Goal: Task Accomplishment & Management: Use online tool/utility

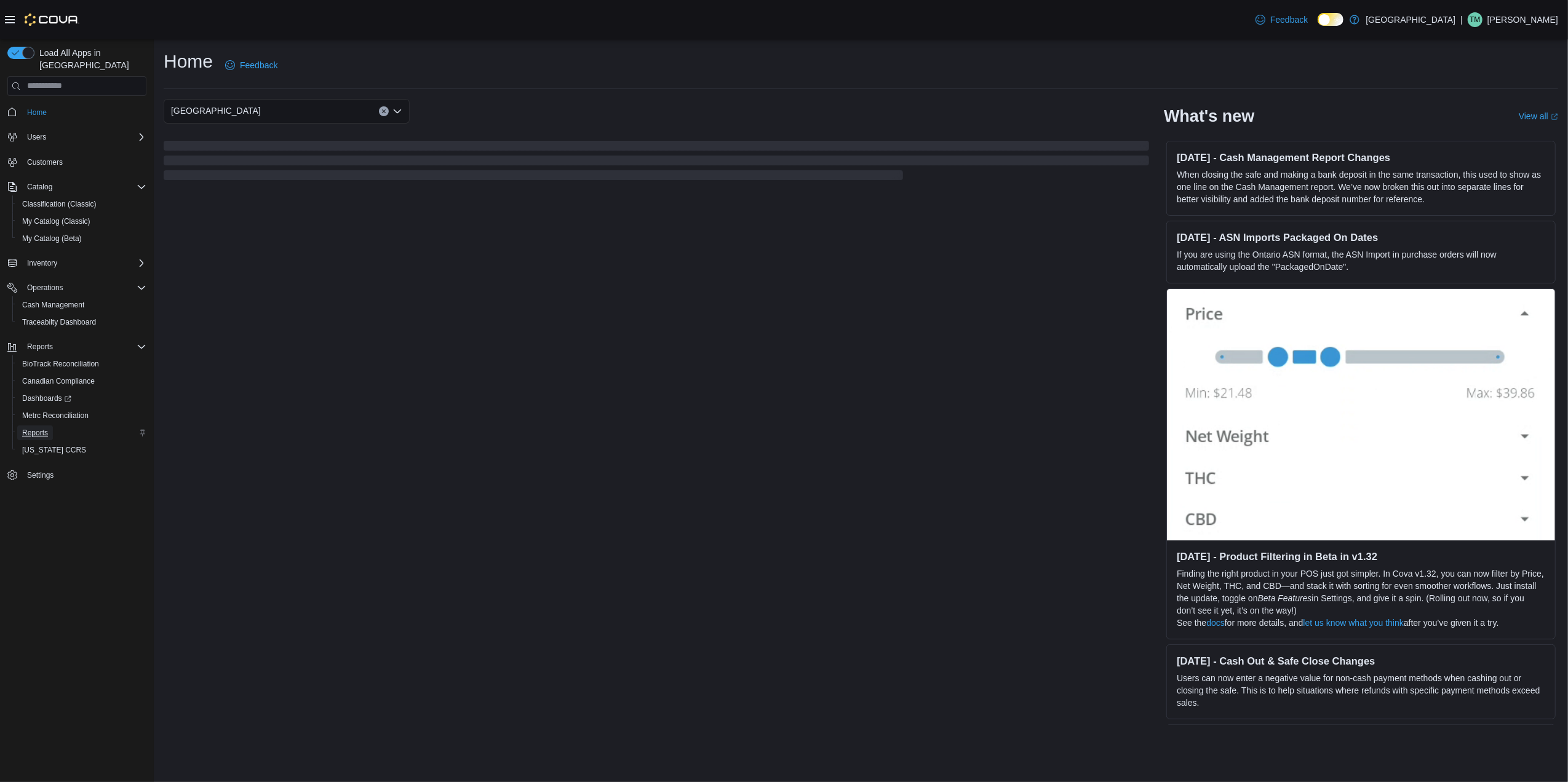
click at [52, 425] on link "Reports" at bounding box center [35, 432] width 36 height 15
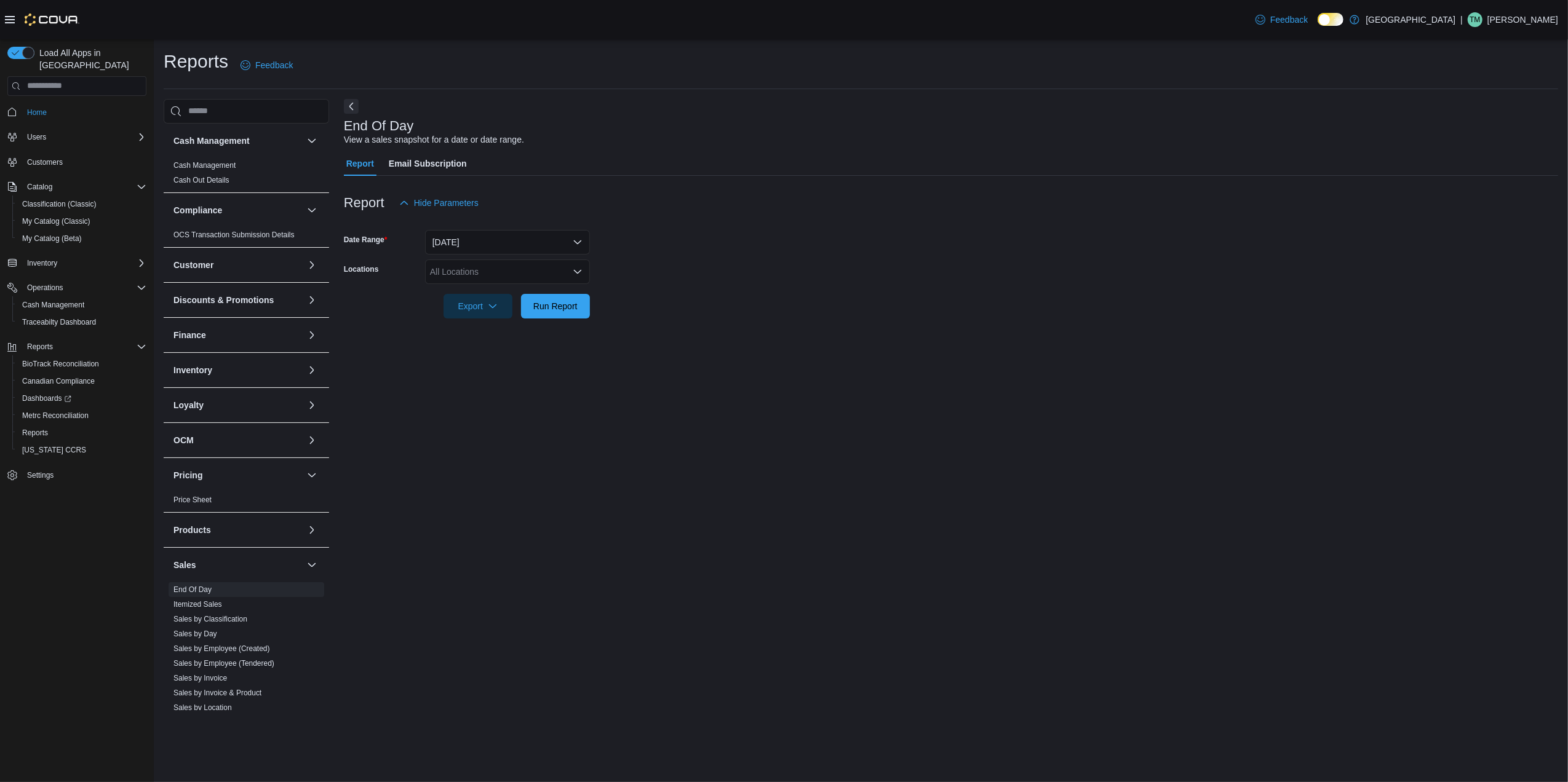
click at [500, 274] on div "All Locations" at bounding box center [507, 271] width 165 height 25
click at [481, 356] on button "[PERSON_NAME] - [STREET_ADDRESS]" at bounding box center [507, 364] width 165 height 18
click at [626, 352] on div "End Of Day View a sales snapshot for a date or date range. Report Email Subscri…" at bounding box center [950, 404] width 1214 height 611
click at [592, 314] on form "Date Range [DATE] Locations [PERSON_NAME] - [STREET_ADDRESS] Export Run Report" at bounding box center [950, 267] width 1214 height 103
click at [589, 309] on button "Run Report" at bounding box center [555, 305] width 69 height 25
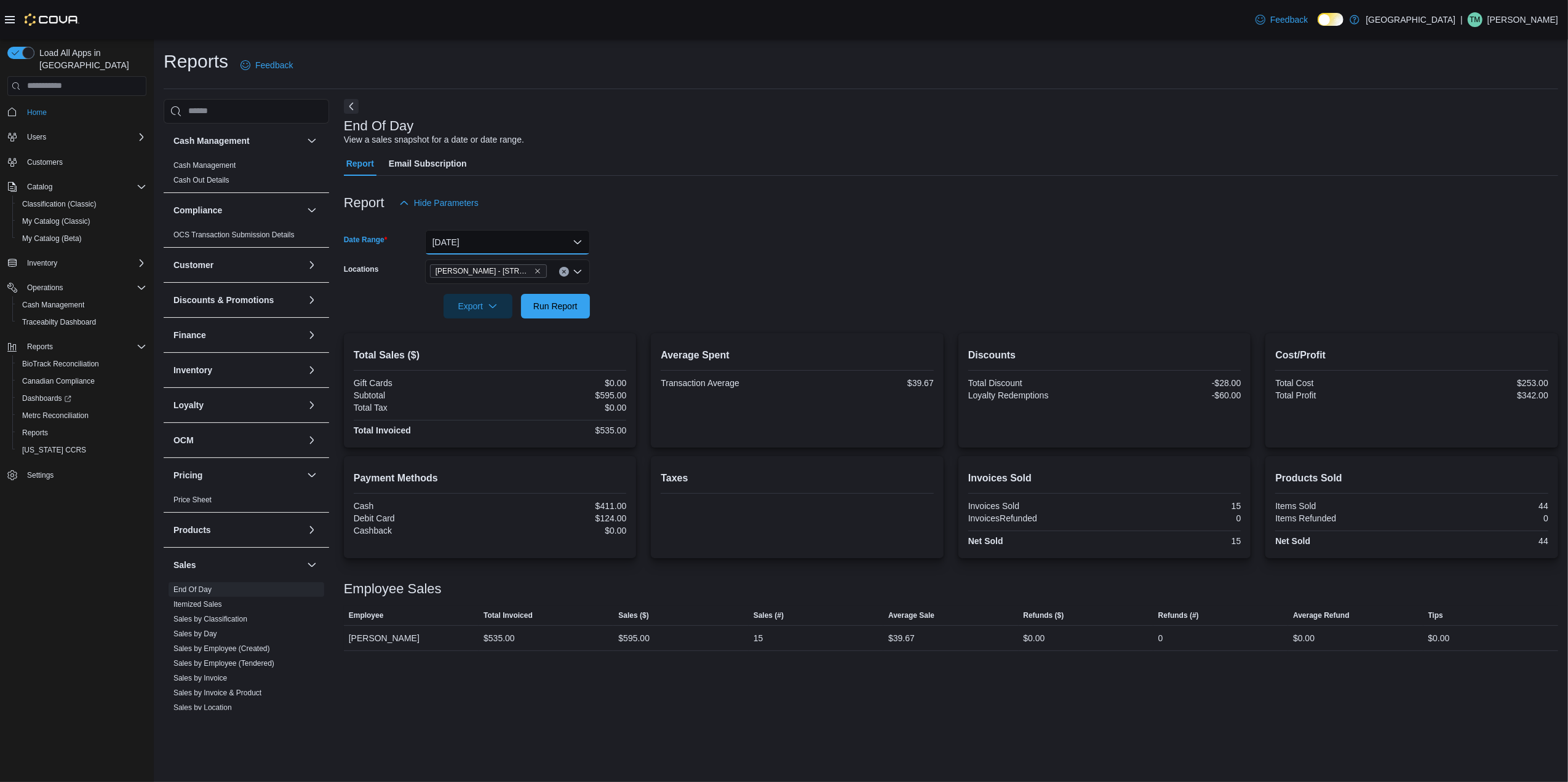
click at [579, 241] on button "[DATE]" at bounding box center [507, 242] width 165 height 25
click at [541, 330] on button "Last 7 Days" at bounding box center [507, 340] width 165 height 25
click at [569, 299] on span "Run Report" at bounding box center [555, 305] width 54 height 25
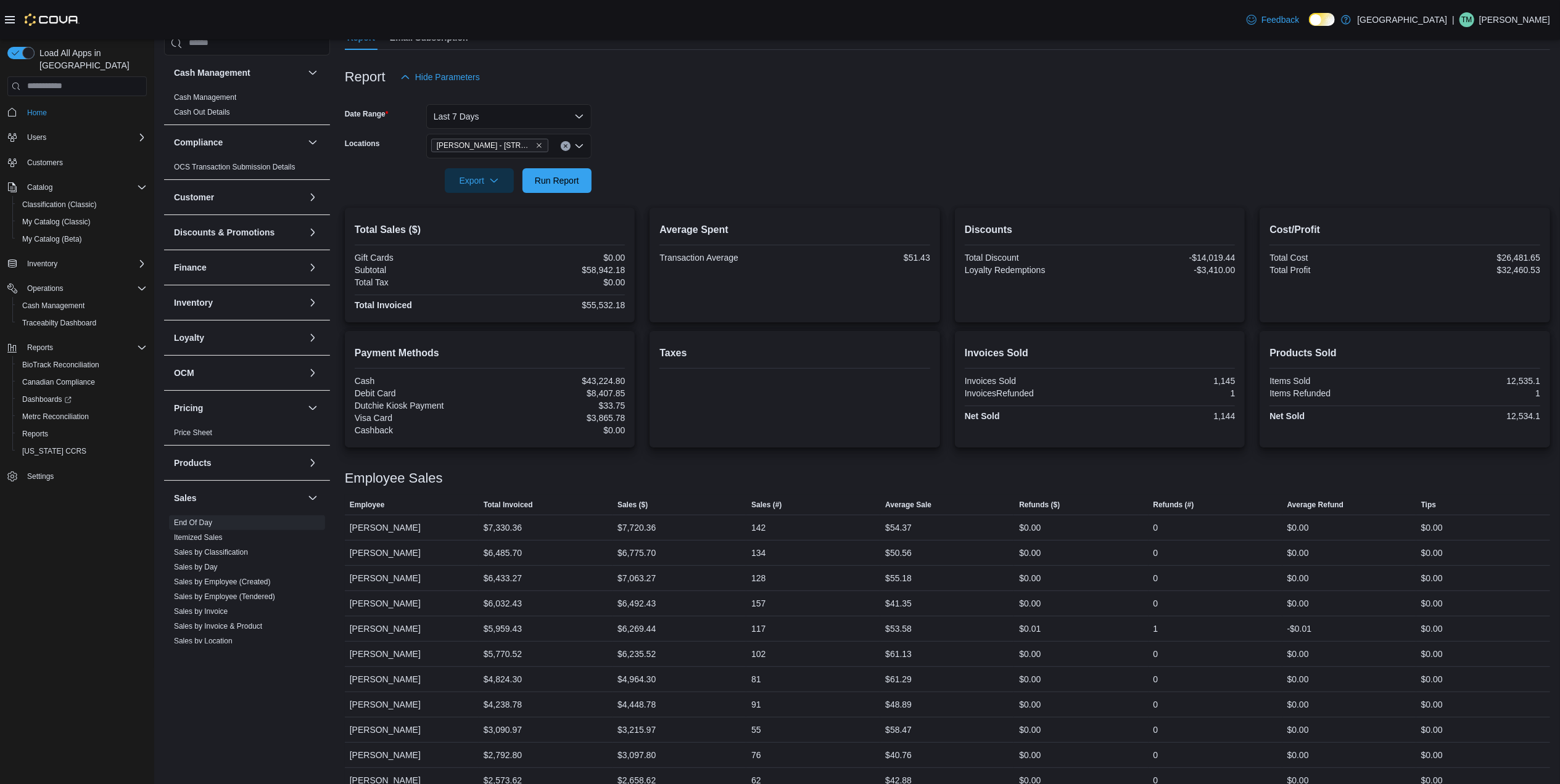
scroll to position [148, 0]
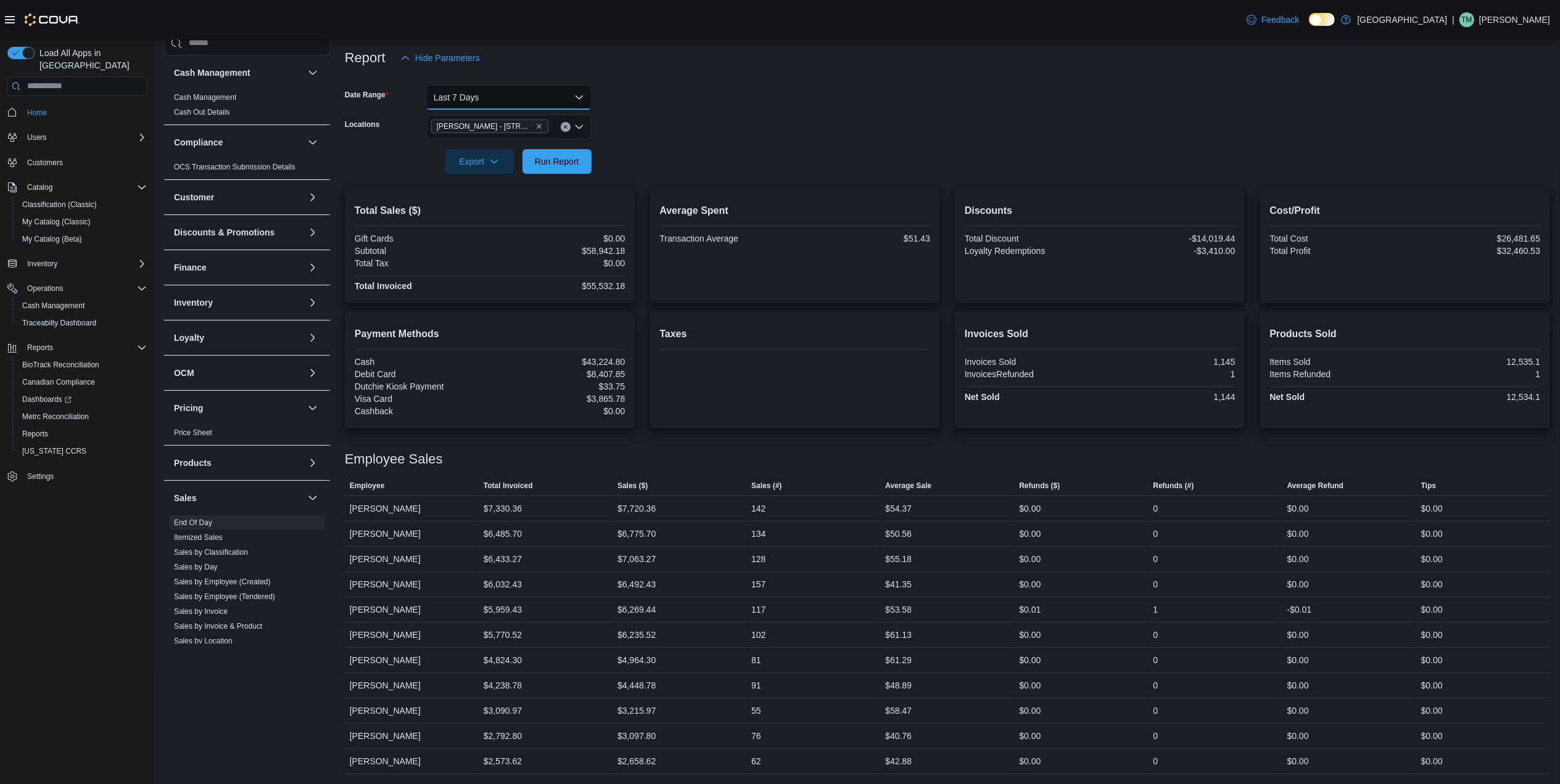
click at [549, 99] on button "Last 7 Days" at bounding box center [509, 97] width 165 height 25
click at [537, 142] on span "[DATE]" at bounding box center [516, 146] width 140 height 15
click at [553, 156] on span "Run Report" at bounding box center [557, 161] width 44 height 12
